Goal: Task Accomplishment & Management: Use online tool/utility

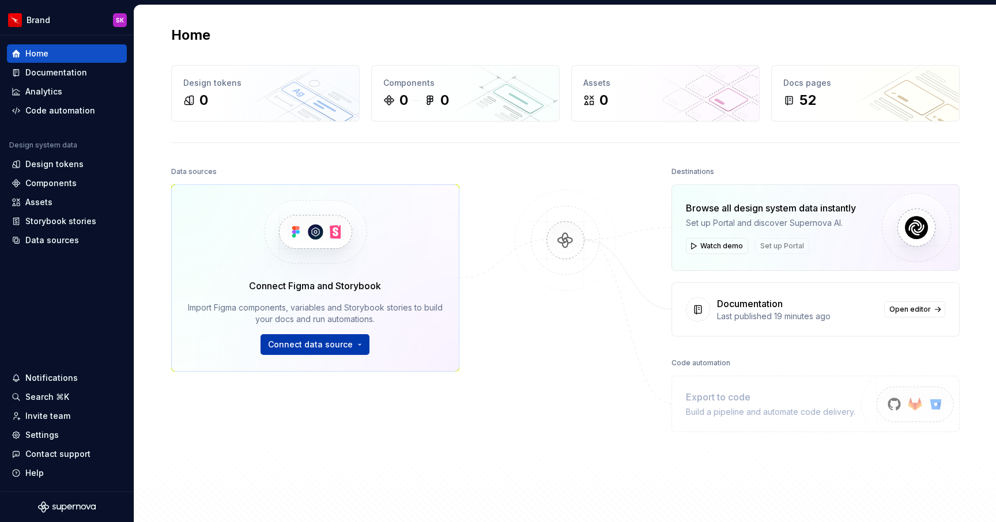
click at [284, 350] on span "Connect data source" at bounding box center [310, 345] width 85 height 12
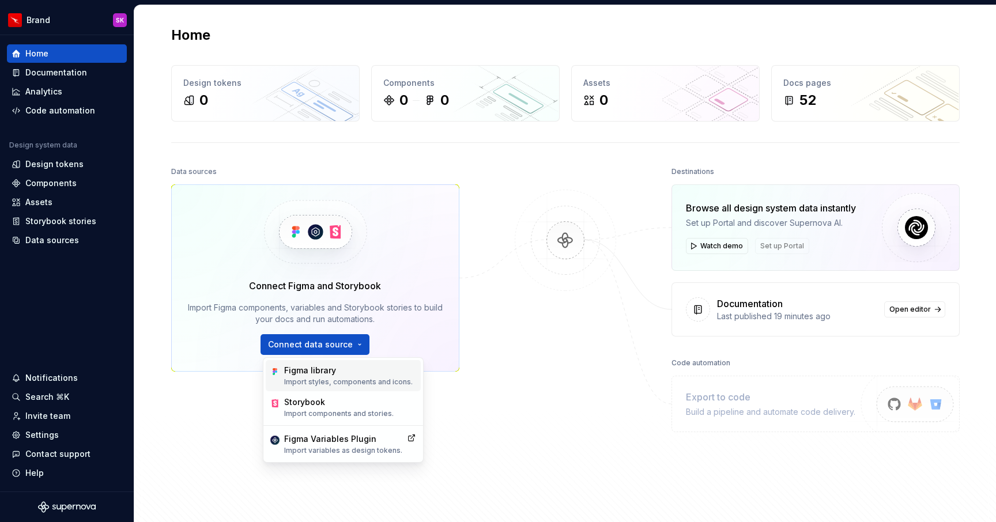
click at [321, 377] on div "Figma library Import styles, components and icons." at bounding box center [348, 376] width 129 height 22
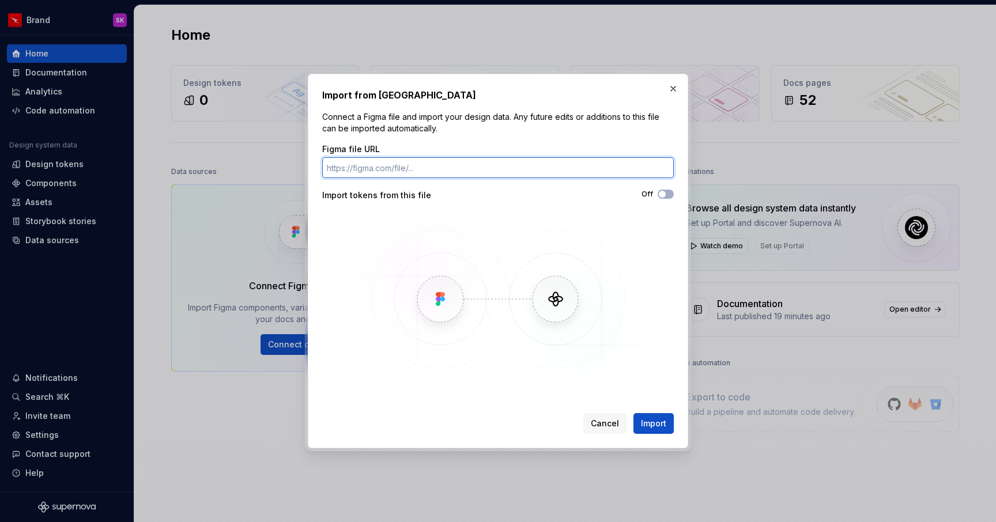
paste input "[URL][DOMAIN_NAME]"
type input "[URL][DOMAIN_NAME]"
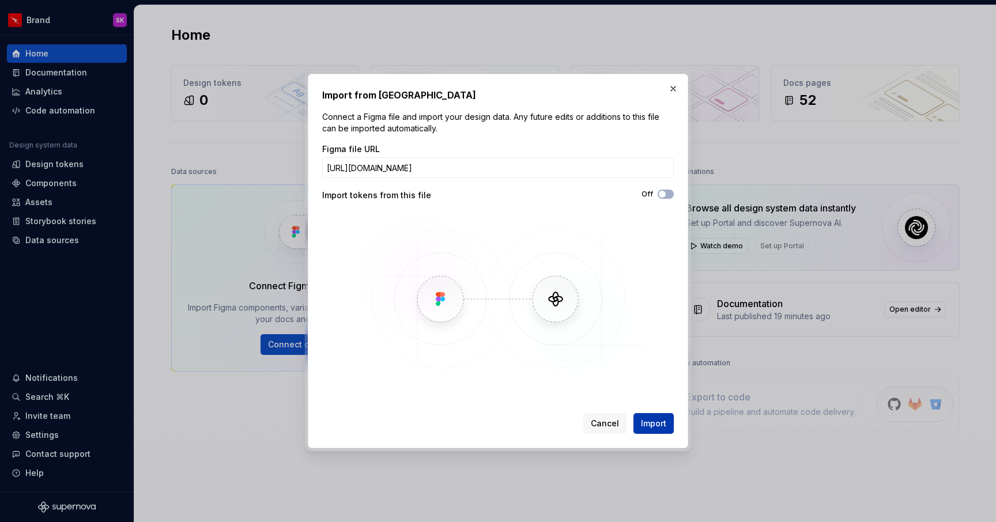
click at [662, 428] on span "Import" at bounding box center [653, 424] width 25 height 12
click at [667, 197] on button "Off" at bounding box center [666, 194] width 16 height 9
click at [659, 427] on div "Cancel Import" at bounding box center [628, 423] width 90 height 21
click at [659, 427] on span "Import" at bounding box center [653, 424] width 25 height 12
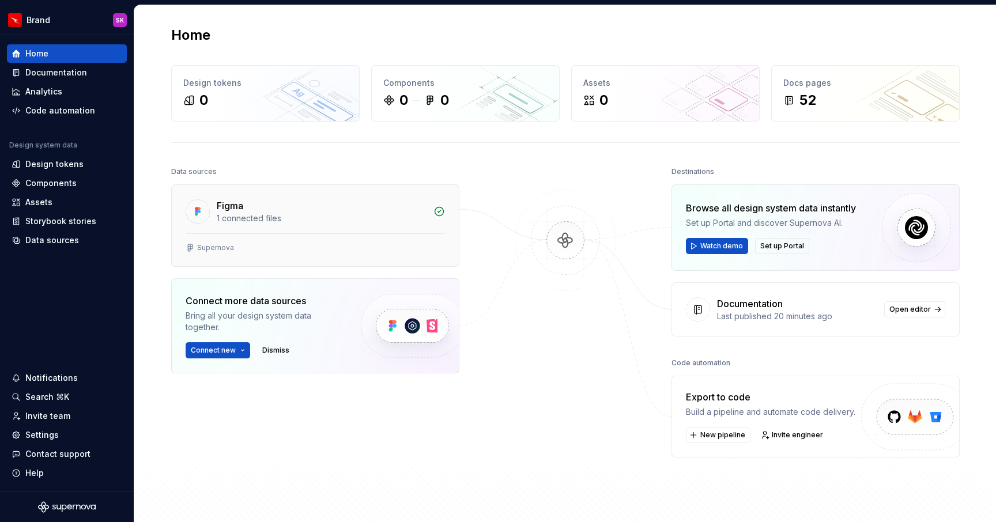
click at [297, 208] on div "Figma" at bounding box center [322, 206] width 210 height 14
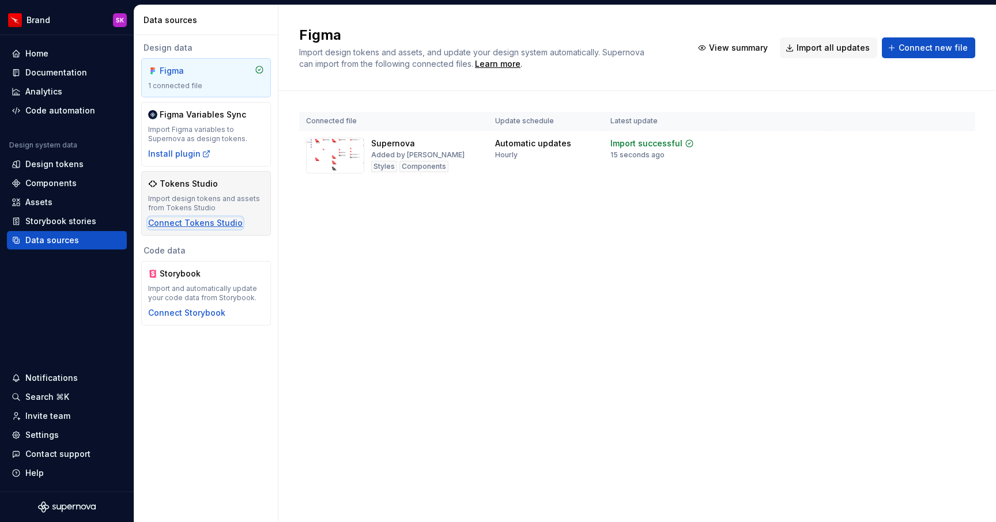
click at [206, 222] on div "Connect Tokens Studio" at bounding box center [195, 223] width 95 height 12
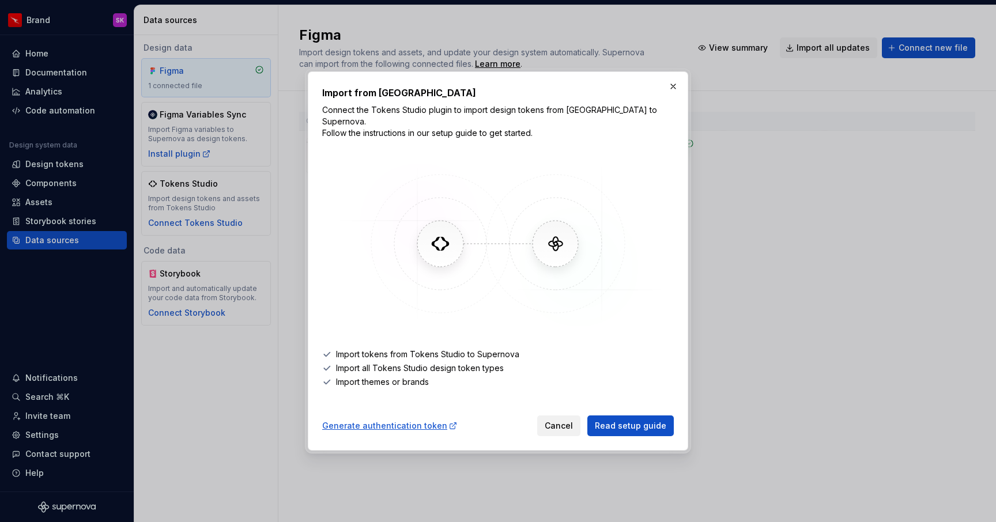
click at [562, 427] on button "Cancel" at bounding box center [558, 426] width 43 height 21
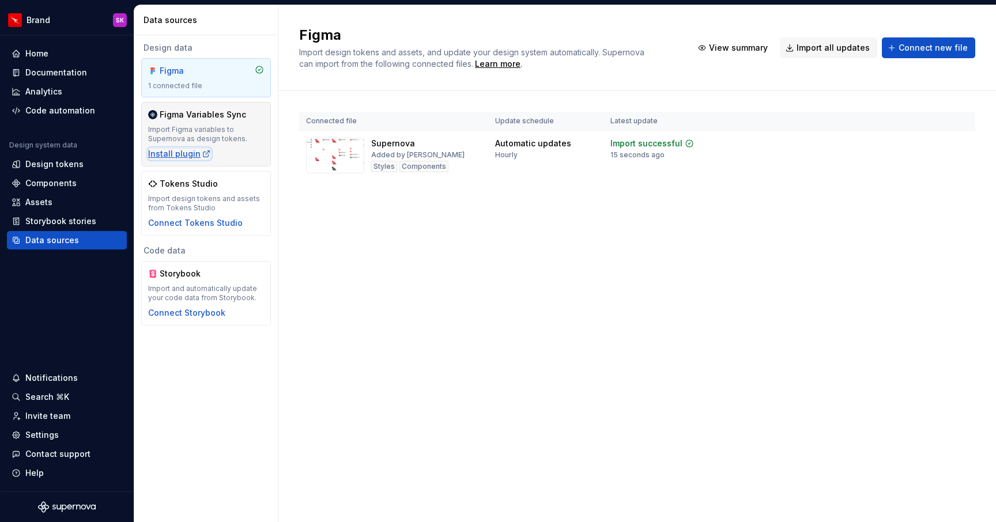
click at [191, 151] on div "Install plugin" at bounding box center [179, 154] width 63 height 12
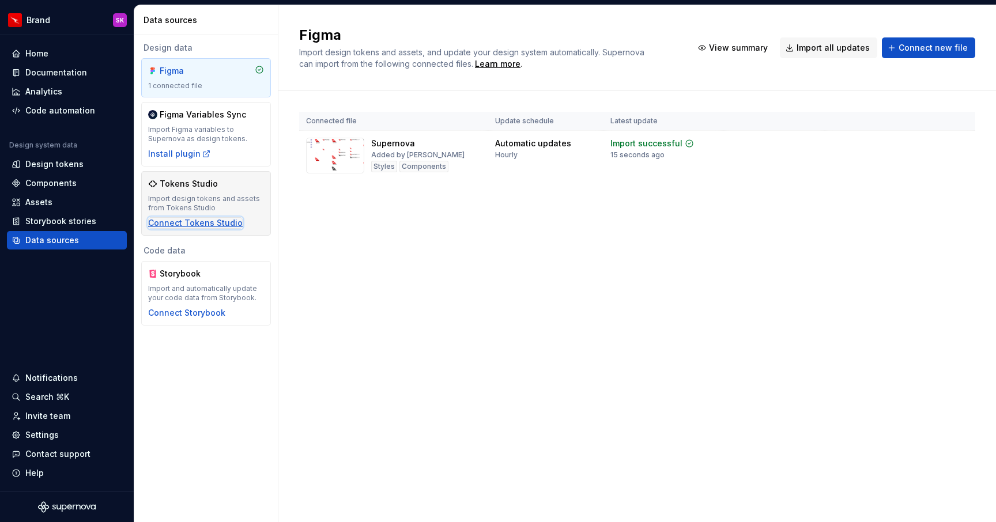
click at [214, 228] on div "Connect Tokens Studio" at bounding box center [195, 223] width 95 height 12
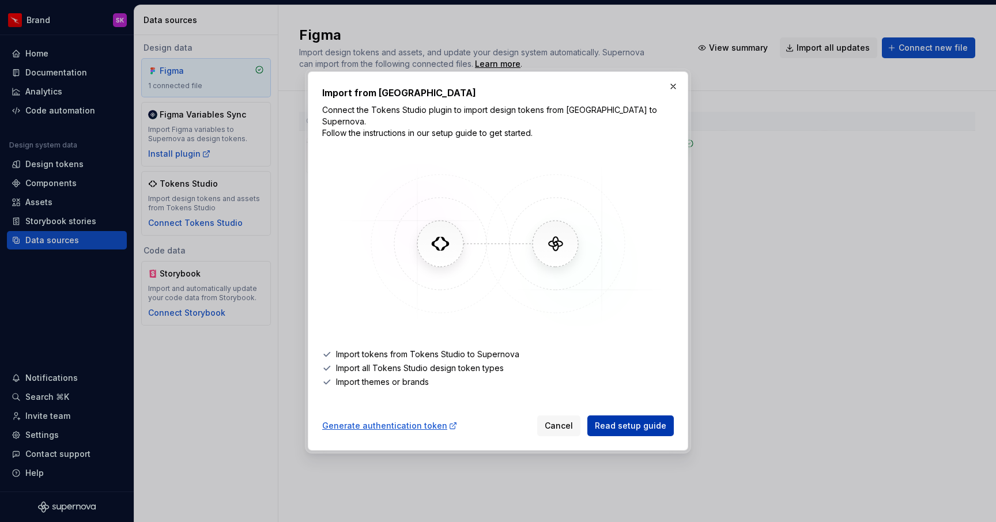
click at [624, 423] on span "Read setup guide" at bounding box center [630, 426] width 71 height 12
click at [674, 90] on button "button" at bounding box center [673, 86] width 16 height 16
